Goal: Task Accomplishment & Management: Manage account settings

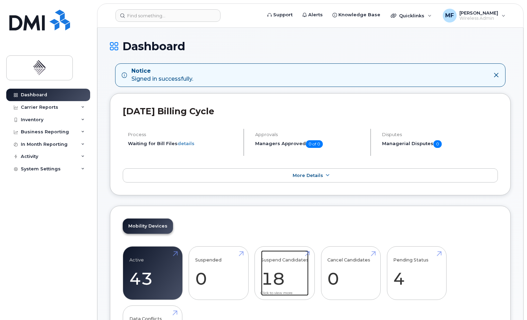
click at [275, 277] on link "Suspend Candidates 18" at bounding box center [284, 274] width 47 height 46
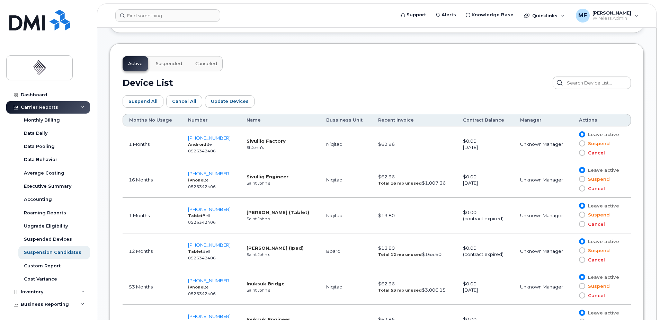
scroll to position [347, 0]
click at [526, 152] on span at bounding box center [582, 152] width 6 height 6
click at [526, 152] on input "Cancel" at bounding box center [572, 152] width 0 height 0
click at [526, 189] on span at bounding box center [582, 188] width 6 height 6
click at [526, 188] on input "Cancel" at bounding box center [572, 188] width 0 height 0
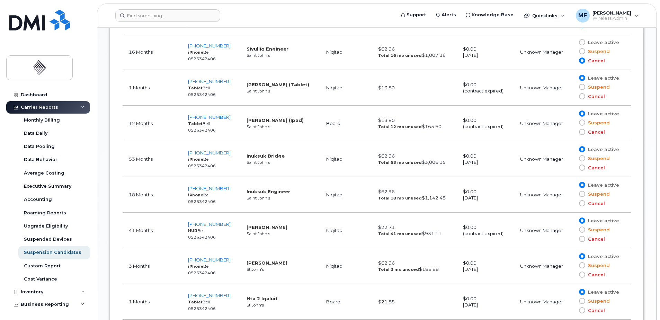
scroll to position [485, 0]
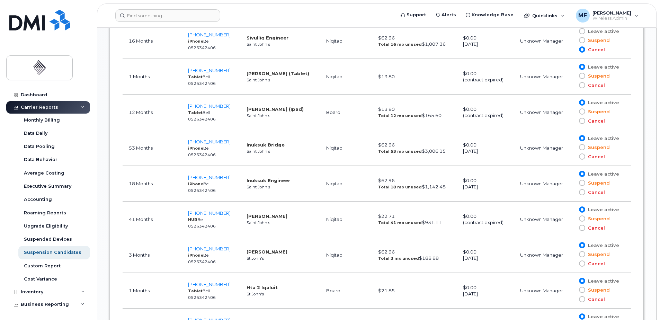
click at [526, 157] on span at bounding box center [582, 157] width 6 height 6
click at [526, 157] on input "Cancel" at bounding box center [572, 157] width 0 height 0
click at [526, 192] on span at bounding box center [582, 192] width 6 height 6
click at [526, 192] on input "Cancel" at bounding box center [572, 192] width 0 height 0
click at [526, 228] on span at bounding box center [582, 228] width 6 height 6
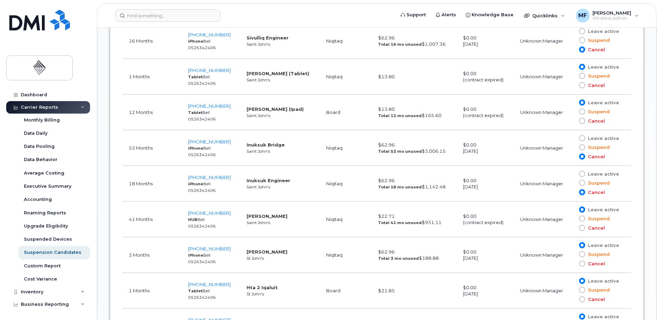
click at [526, 228] on input "Cancel" at bounding box center [572, 228] width 0 height 0
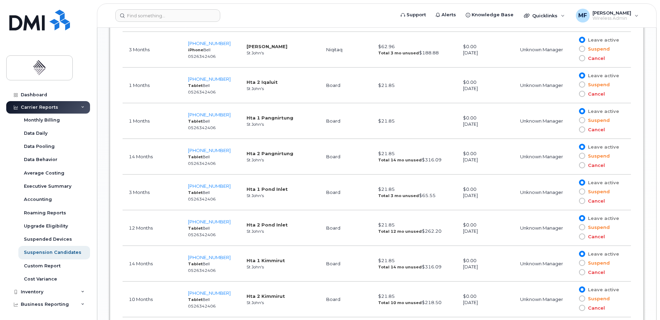
scroll to position [847, 0]
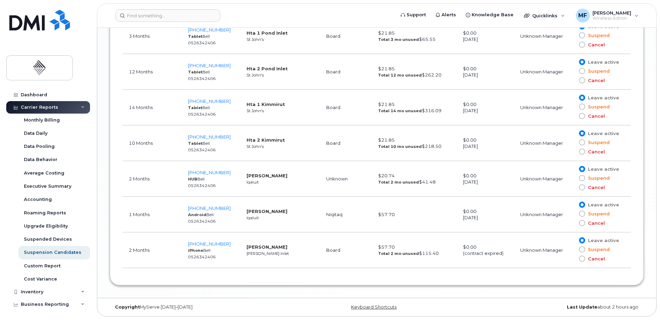
click at [526, 259] on span at bounding box center [582, 259] width 6 height 6
click at [526, 259] on input "Cancel" at bounding box center [572, 259] width 0 height 0
drag, startPoint x: 260, startPoint y: 246, endPoint x: 259, endPoint y: 261, distance: 15.3
click at [259, 261] on td "Roger Etuangat Rankin Inlet" at bounding box center [280, 251] width 80 height 36
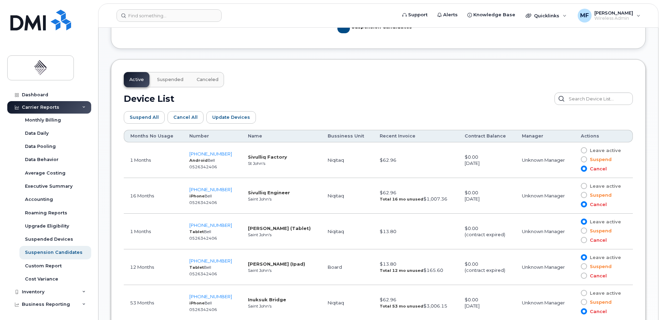
scroll to position [312, 0]
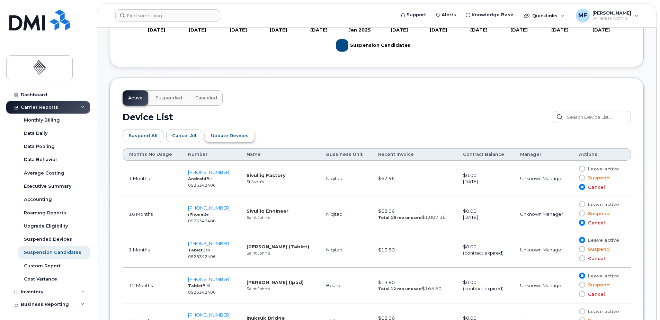
click at [228, 137] on span "Update Devices" at bounding box center [230, 135] width 38 height 7
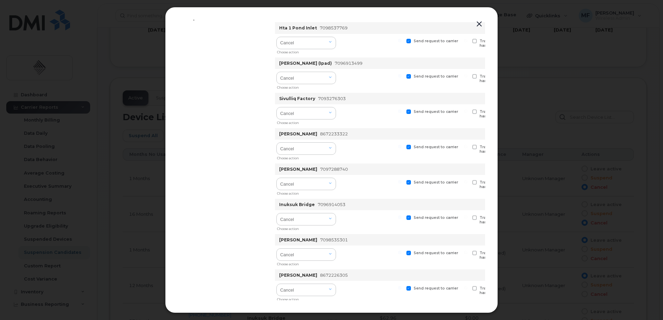
scroll to position [431, 0]
click at [292, 285] on span "Submit" at bounding box center [288, 288] width 17 height 7
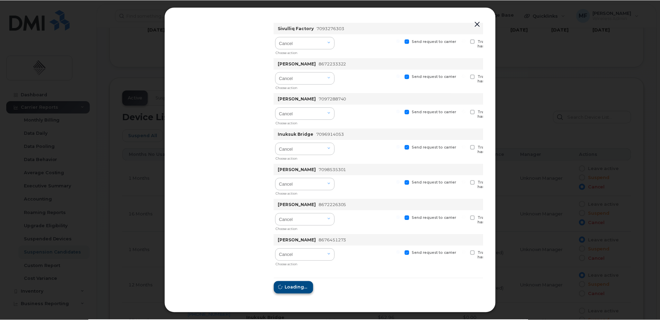
scroll to position [0, 0]
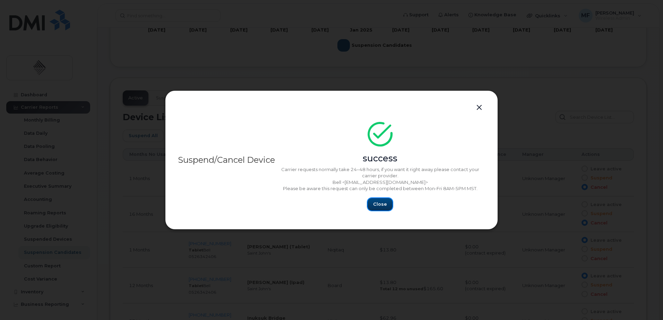
click at [380, 205] on span "Close" at bounding box center [380, 204] width 14 height 7
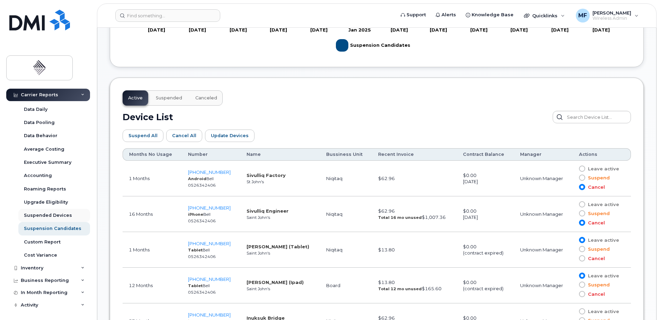
scroll to position [38, 0]
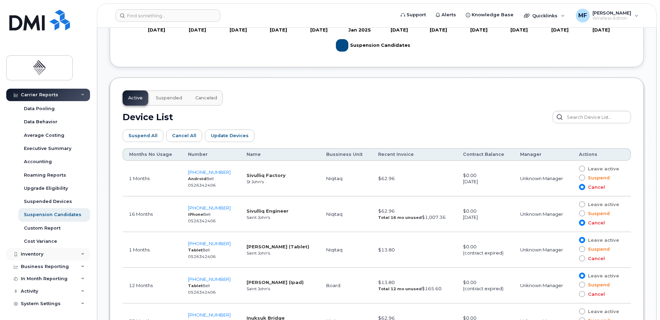
click at [49, 251] on div "Inventory" at bounding box center [48, 254] width 84 height 12
click at [53, 266] on div "Mobility Devices" at bounding box center [43, 267] width 39 height 6
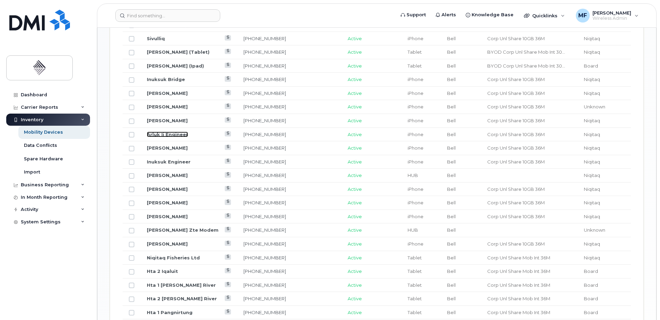
scroll to position [520, 0]
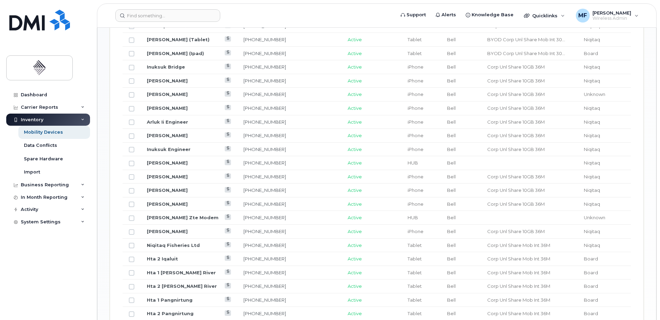
drag, startPoint x: 169, startPoint y: 257, endPoint x: 78, endPoint y: 263, distance: 91.3
click at [78, 263] on div "Dashboard Carrier Reports Monthly Billing Data Daily Data Pooling Data Behavior…" at bounding box center [49, 199] width 86 height 221
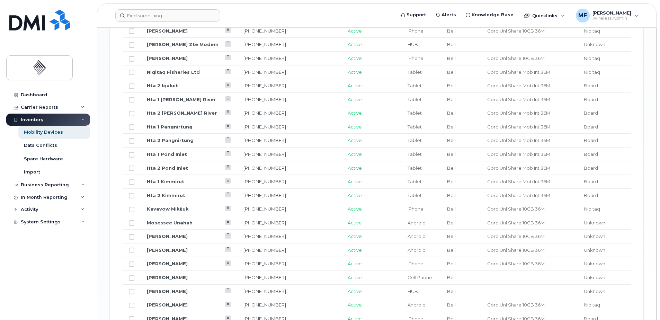
scroll to position [728, 0]
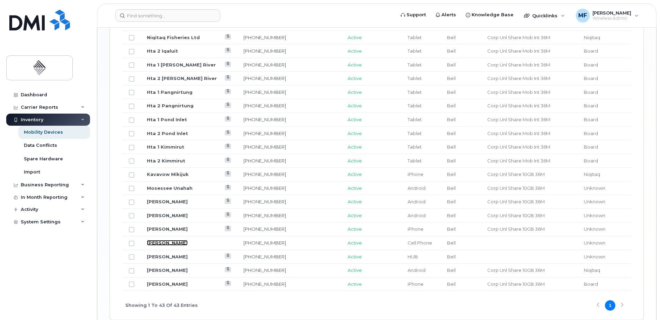
click at [170, 243] on link "[PERSON_NAME]" at bounding box center [167, 243] width 41 height 6
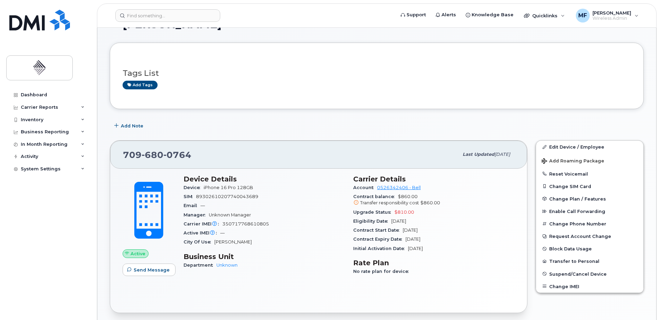
scroll to position [35, 0]
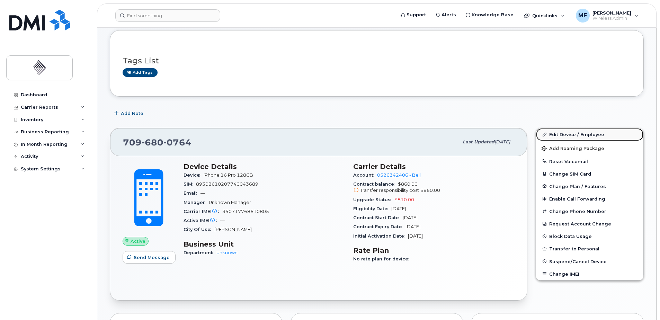
click at [557, 133] on link "Edit Device / Employee" at bounding box center [589, 134] width 107 height 12
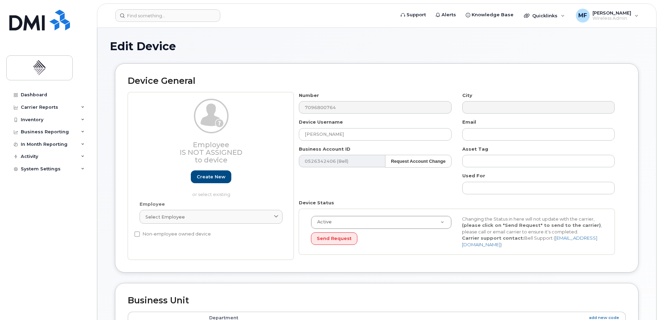
select select "274049"
drag, startPoint x: 349, startPoint y: 134, endPoint x: 246, endPoint y: 137, distance: 102.9
click at [246, 137] on div "Employee Is not assigned to device Create new or select existing Employee Selec…" at bounding box center [377, 176] width 498 height 168
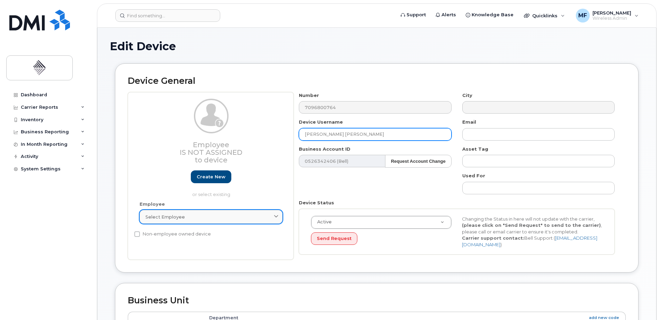
type input "Loomis Loder"
click at [274, 219] on icon at bounding box center [276, 217] width 5 height 5
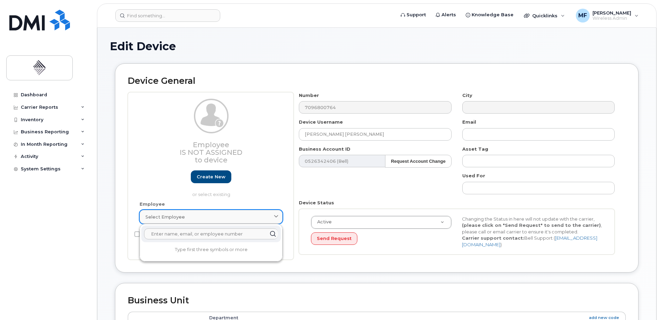
click at [274, 219] on icon at bounding box center [276, 217] width 5 height 5
click at [318, 185] on div "Number 7096800764 City Device Username Loomis Loder Email Business Account ID 0…" at bounding box center [457, 176] width 327 height 168
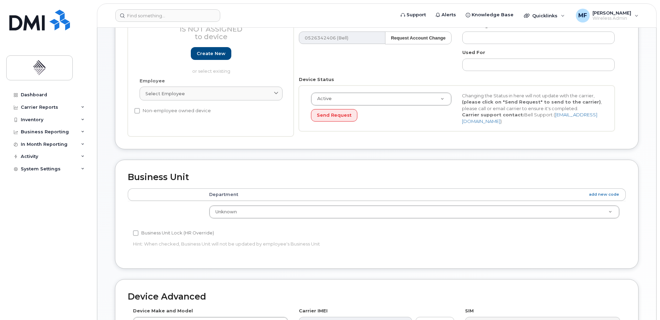
scroll to position [289, 0]
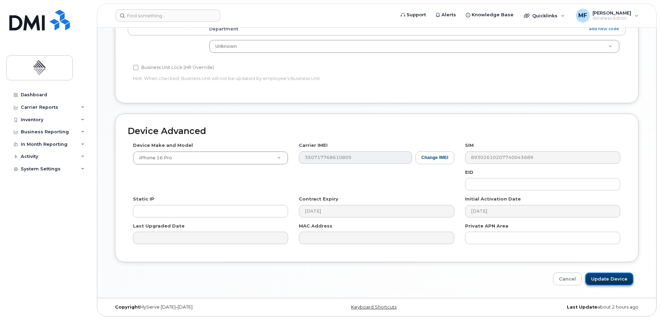
click at [610, 281] on input "Update Device" at bounding box center [610, 279] width 48 height 13
type input "Saving..."
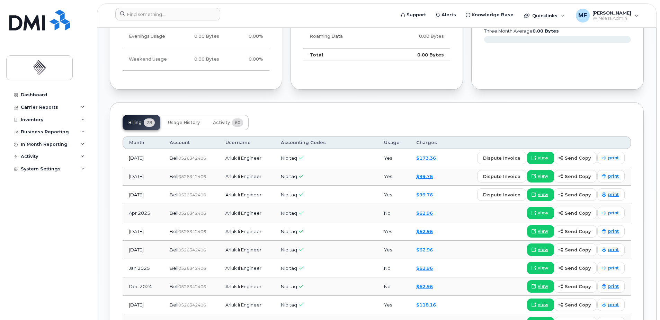
scroll to position [450, 0]
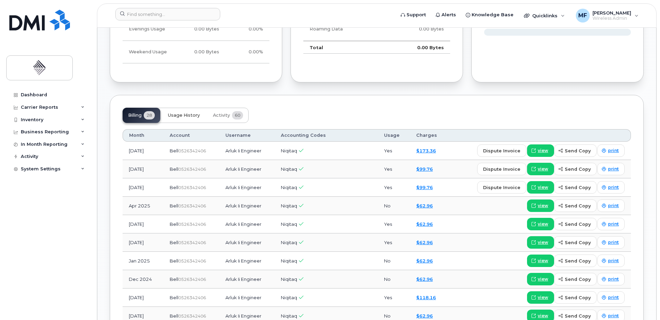
click at [179, 113] on span "Usage History" at bounding box center [184, 116] width 32 height 6
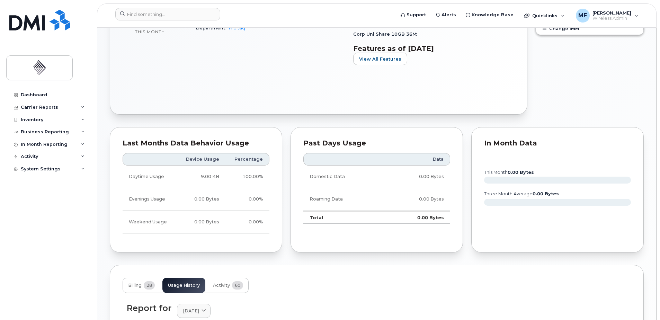
scroll to position [277, 0]
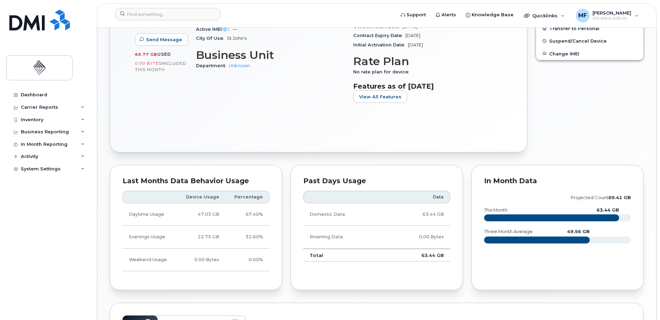
scroll to position [347, 0]
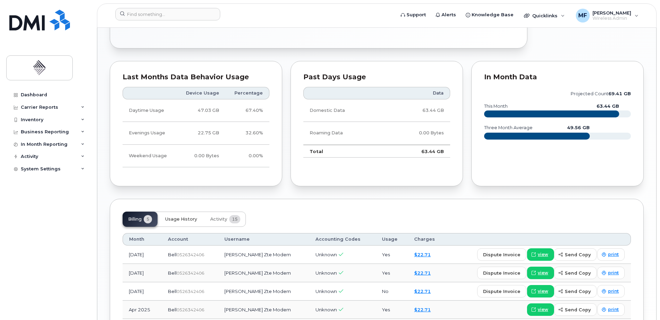
click at [181, 222] on button "Usage History" at bounding box center [181, 219] width 43 height 15
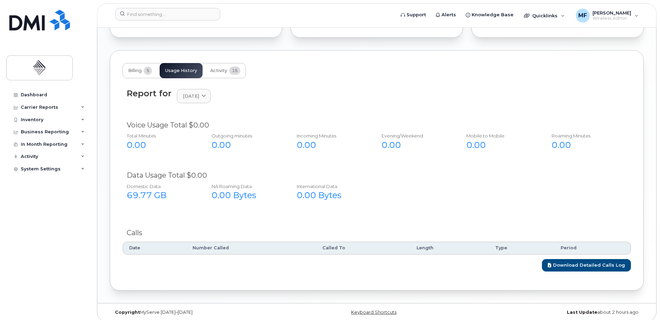
scroll to position [500, 0]
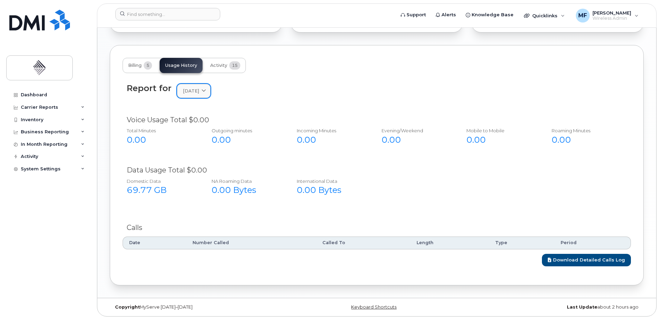
click at [192, 86] on link "[DATE]" at bounding box center [194, 91] width 34 height 14
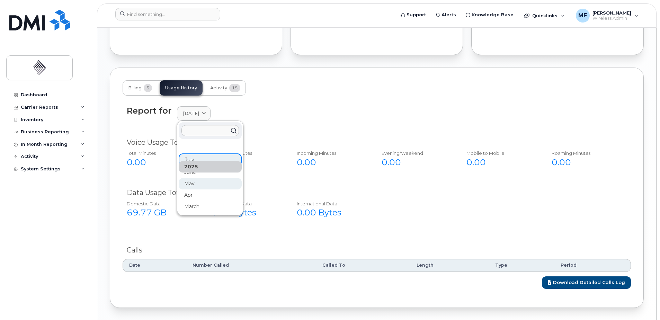
scroll to position [466, 0]
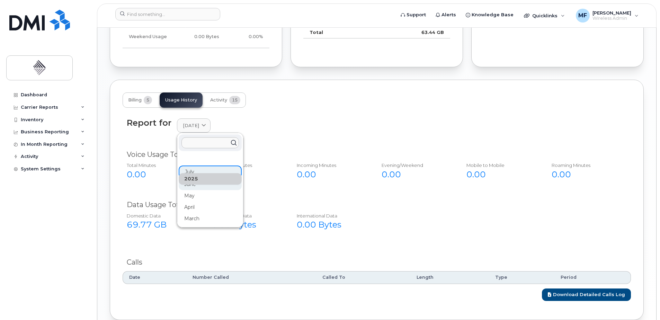
click at [205, 187] on div "June" at bounding box center [210, 184] width 63 height 11
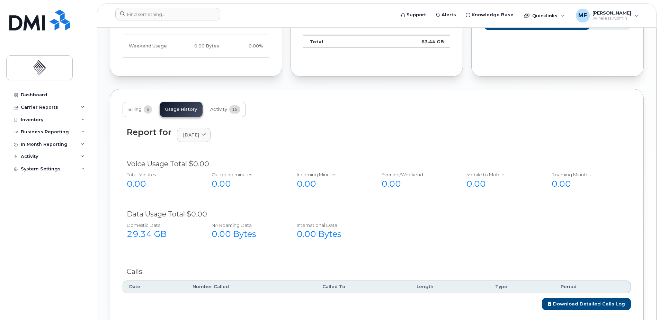
scroll to position [362, 0]
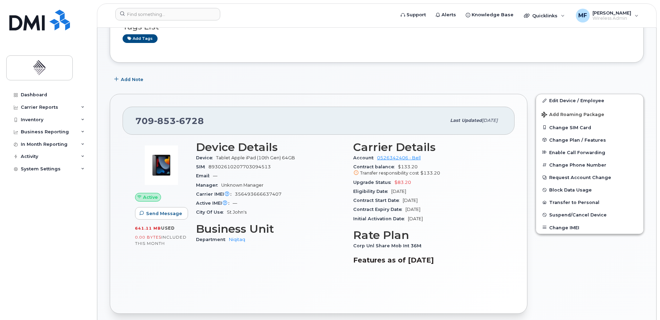
scroll to position [69, 0]
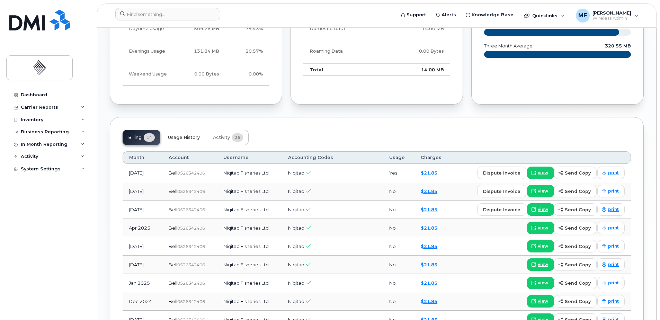
click at [191, 140] on span "Usage History" at bounding box center [184, 138] width 32 height 6
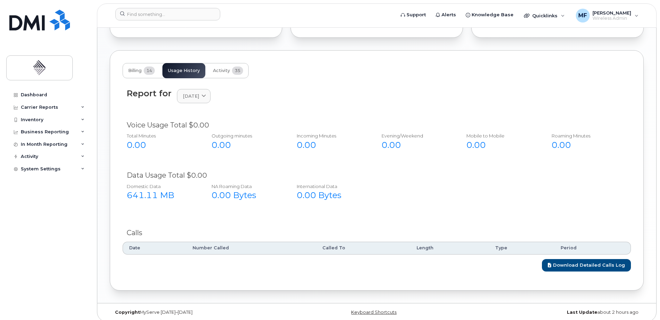
scroll to position [488, 0]
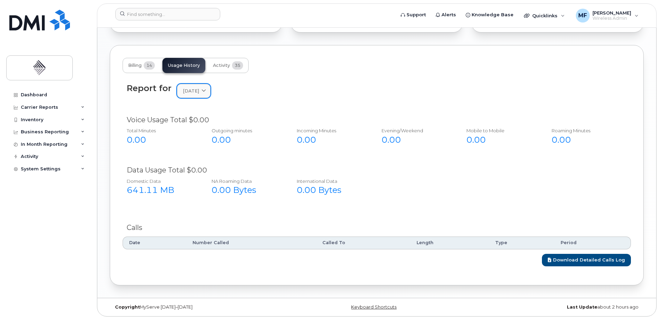
click at [192, 94] on span "July 2025" at bounding box center [191, 91] width 16 height 7
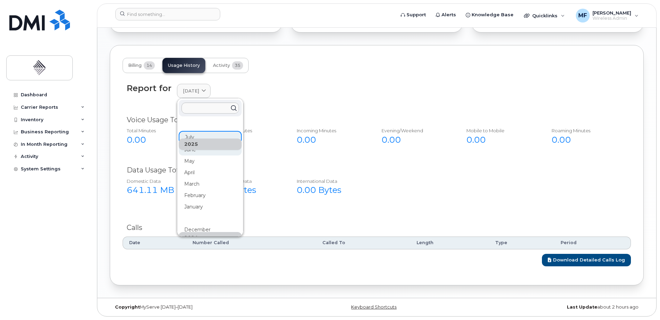
click at [210, 201] on div "June" at bounding box center [210, 206] width 63 height 11
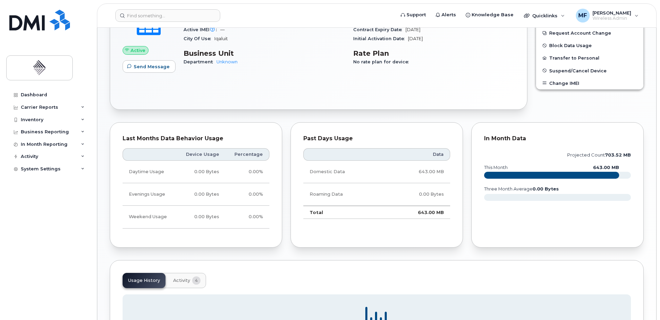
scroll to position [312, 0]
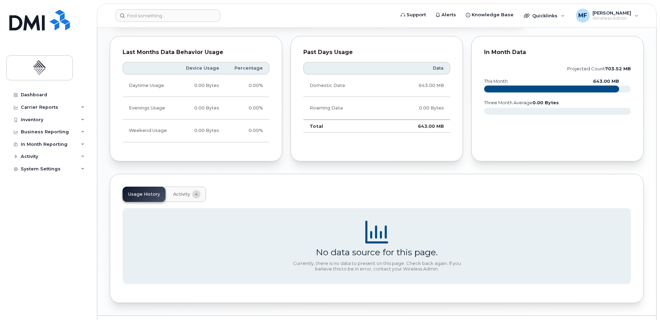
click at [189, 195] on span "Activity" at bounding box center [181, 195] width 17 height 6
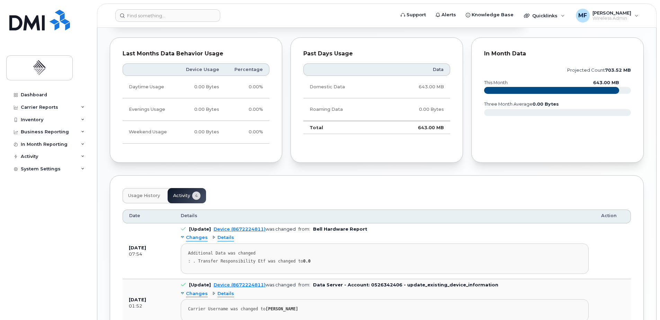
scroll to position [309, 0]
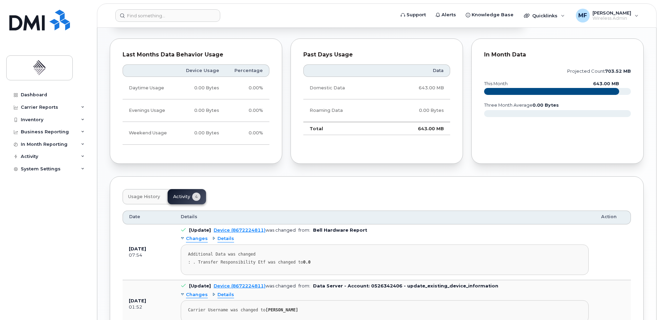
click at [155, 198] on span "Usage History" at bounding box center [144, 197] width 32 height 6
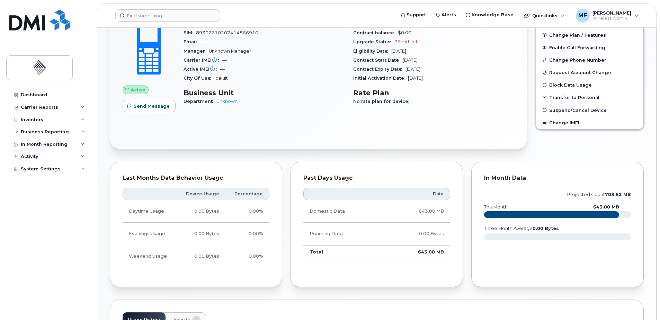
scroll to position [171, 0]
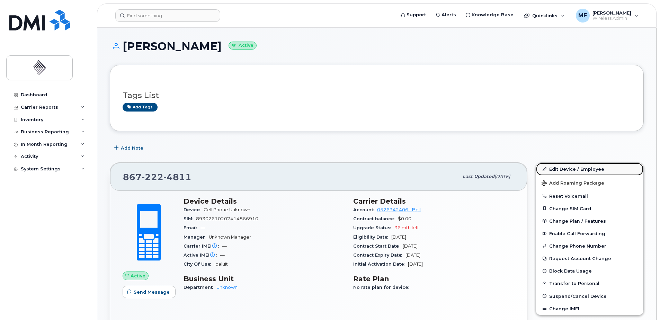
click at [577, 169] on link "Edit Device / Employee" at bounding box center [589, 169] width 107 height 12
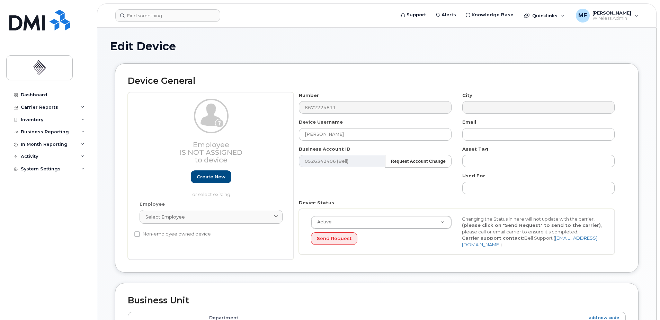
select select "274049"
drag, startPoint x: 366, startPoint y: 137, endPoint x: 290, endPoint y: 140, distance: 76.0
click at [290, 140] on div "Employee Is not assigned to device Create new or select existing Employee Selec…" at bounding box center [377, 176] width 498 height 168
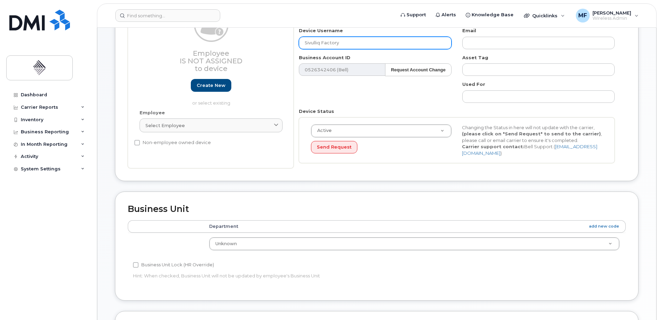
scroll to position [289, 0]
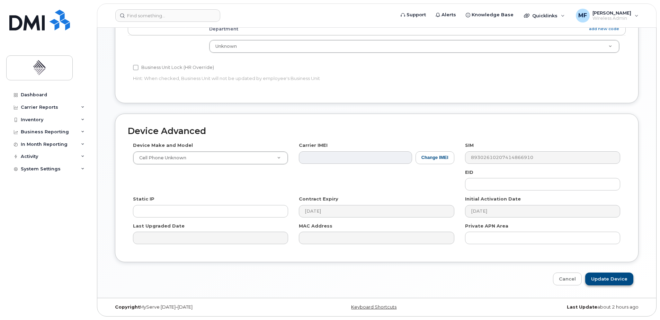
type input "Sivulliq Factory"
click at [613, 283] on input "Update Device" at bounding box center [610, 279] width 48 height 13
type input "Saving..."
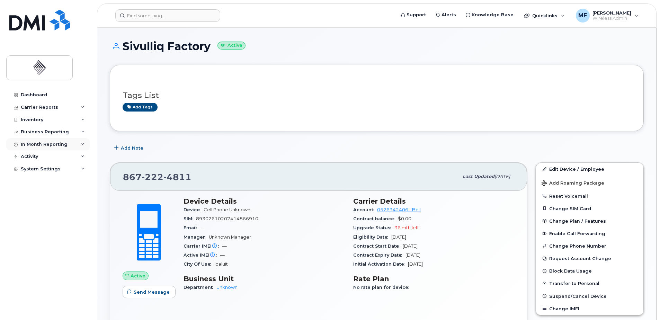
click at [61, 147] on div "In Month Reporting" at bounding box center [44, 145] width 47 height 6
click at [60, 140] on div "In Month Reporting" at bounding box center [48, 144] width 84 height 12
click at [59, 117] on div "Inventory" at bounding box center [48, 120] width 84 height 12
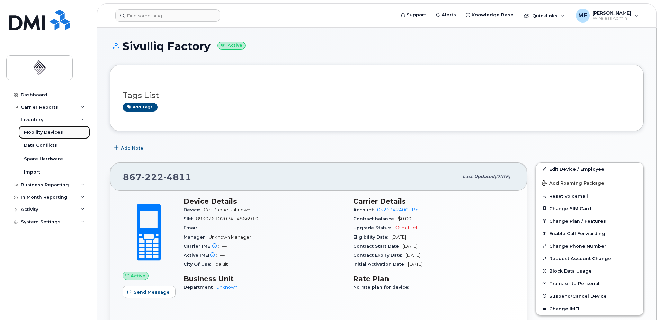
click at [57, 129] on link "Mobility Devices" at bounding box center [54, 132] width 72 height 13
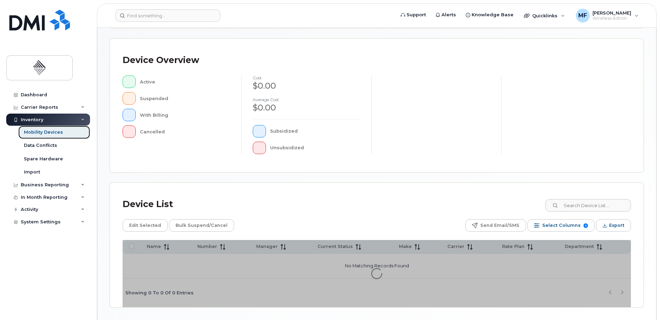
scroll to position [134, 0]
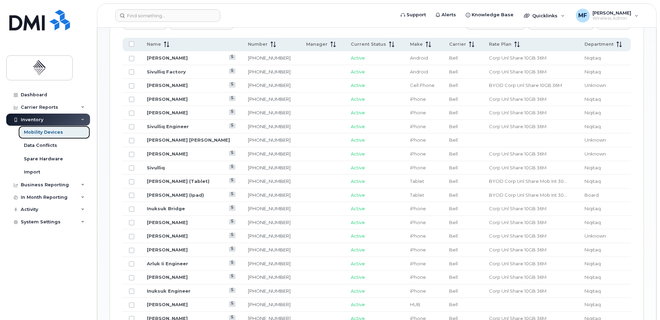
scroll to position [312, 0]
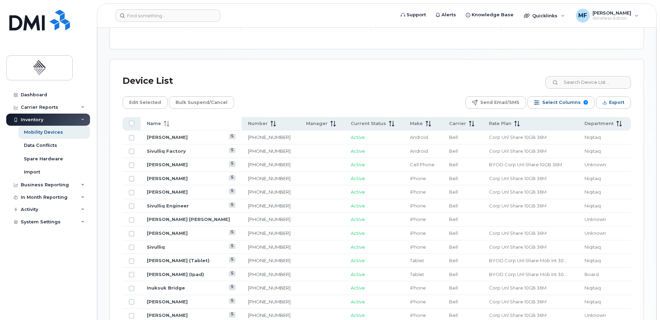
click at [175, 123] on div "Name" at bounding box center [191, 124] width 89 height 6
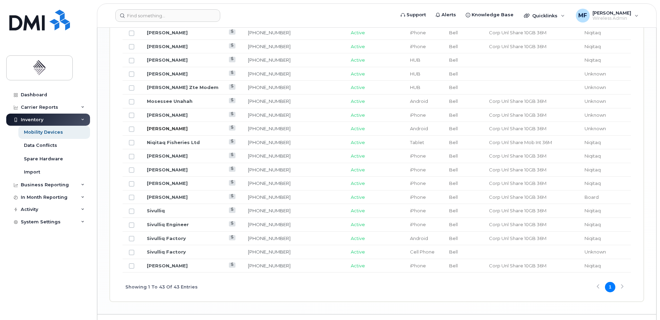
scroll to position [762, 0]
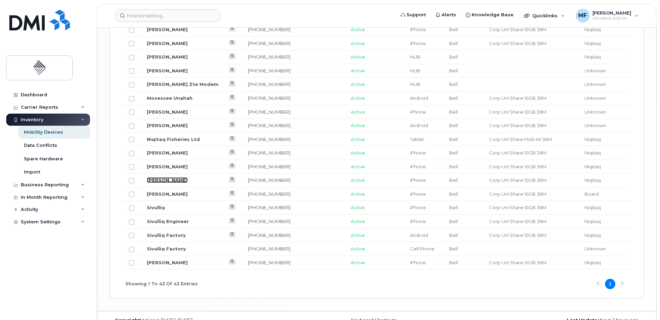
click at [160, 178] on link "[PERSON_NAME]" at bounding box center [167, 180] width 41 height 6
click at [168, 177] on link "[PERSON_NAME]" at bounding box center [167, 180] width 41 height 6
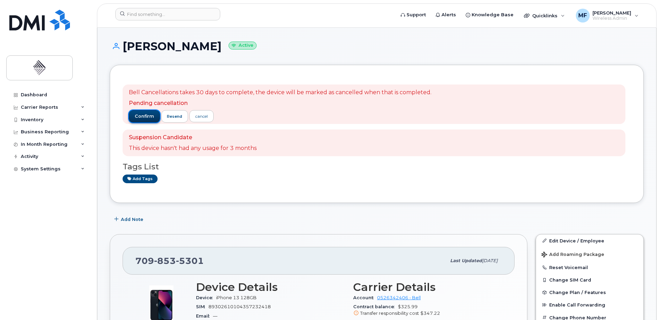
click at [142, 115] on span "confirm" at bounding box center [144, 116] width 19 height 6
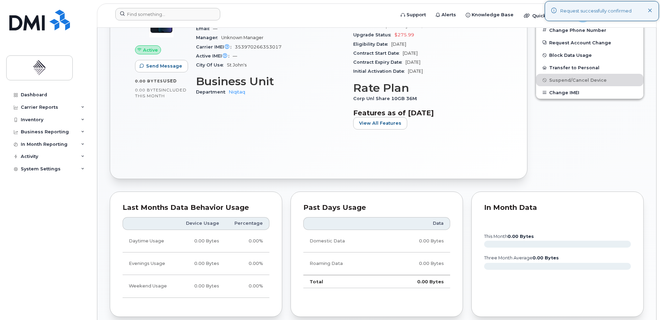
scroll to position [104, 0]
